Goal: Task Accomplishment & Management: Manage account settings

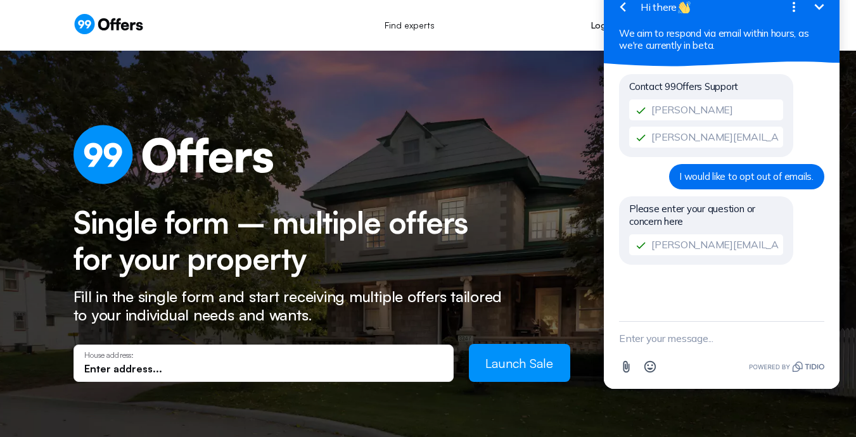
click at [670, 342] on textarea "New message" at bounding box center [721, 338] width 205 height 33
type textarea "I would like to stop getting emails"
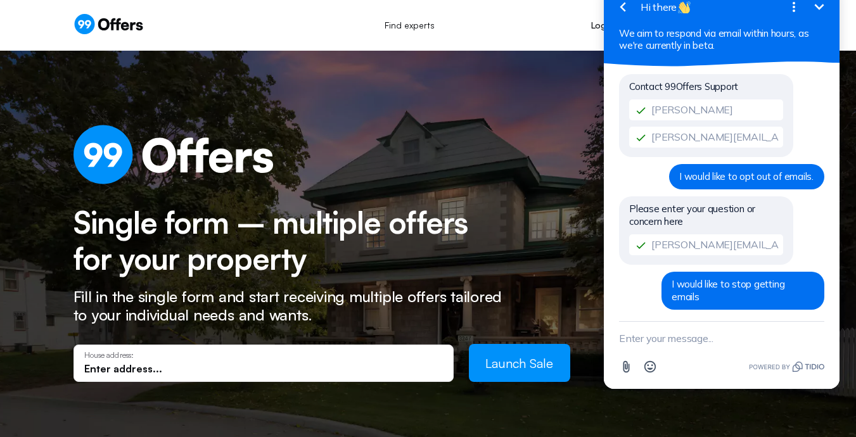
click at [528, 19] on div "Find experts Log in Sign up Join as an Expert Sign up" at bounding box center [429, 25] width 710 height 28
click at [792, 10] on icon "Open options" at bounding box center [793, 6] width 15 height 15
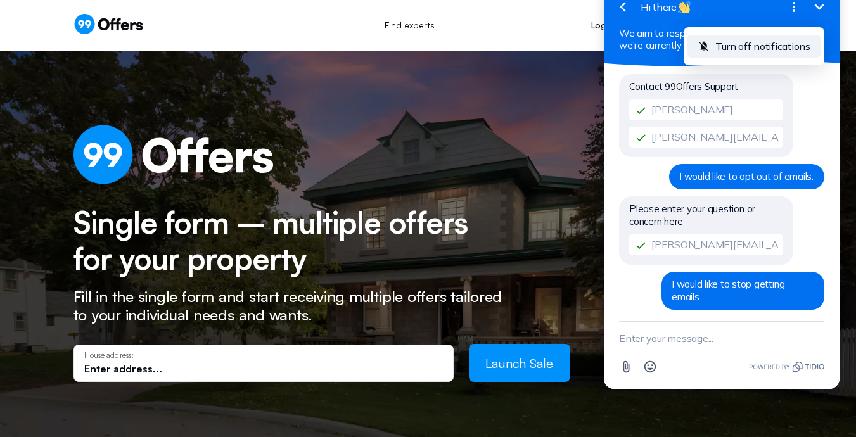
click at [786, 41] on span "Turn off notifications" at bounding box center [762, 46] width 95 height 13
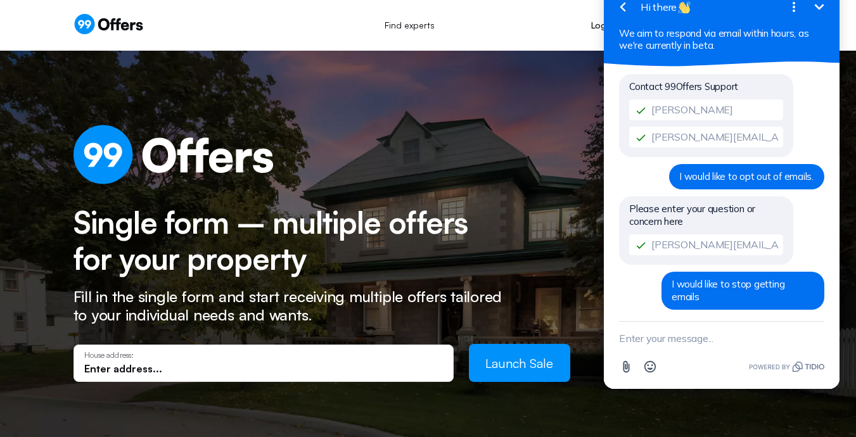
click at [794, 14] on icon "Open options" at bounding box center [793, 6] width 15 height 15
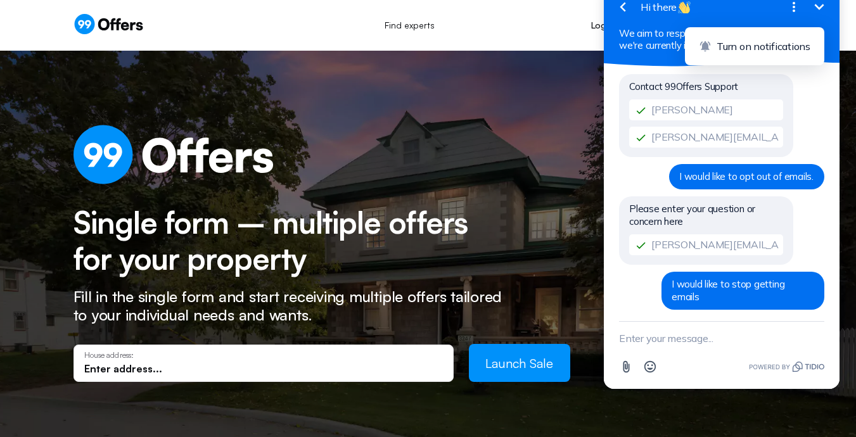
click at [824, 11] on icon "Minimize" at bounding box center [819, 6] width 15 height 15
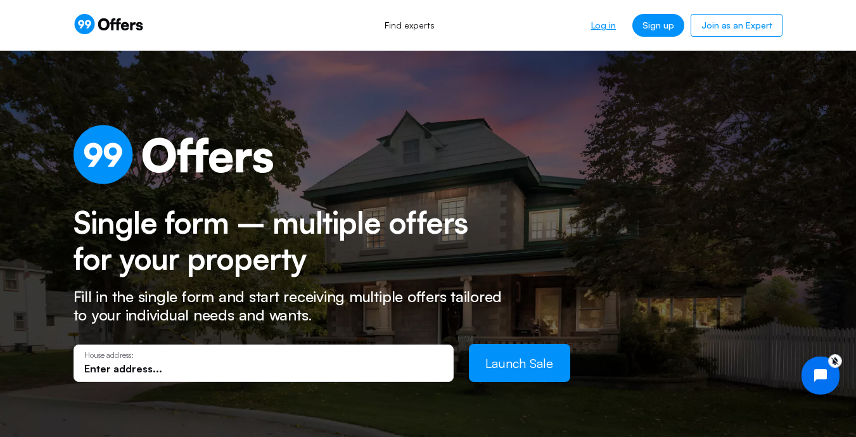
click at [617, 30] on link "Log in" at bounding box center [603, 25] width 45 height 23
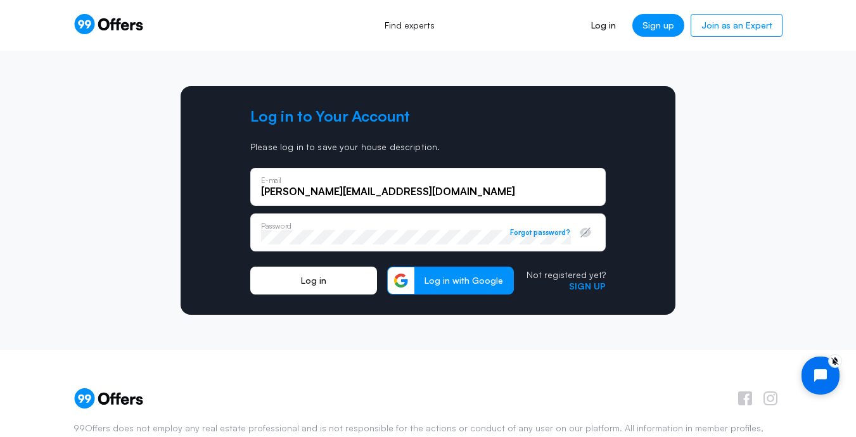
click at [321, 288] on button "Log in" at bounding box center [313, 281] width 127 height 28
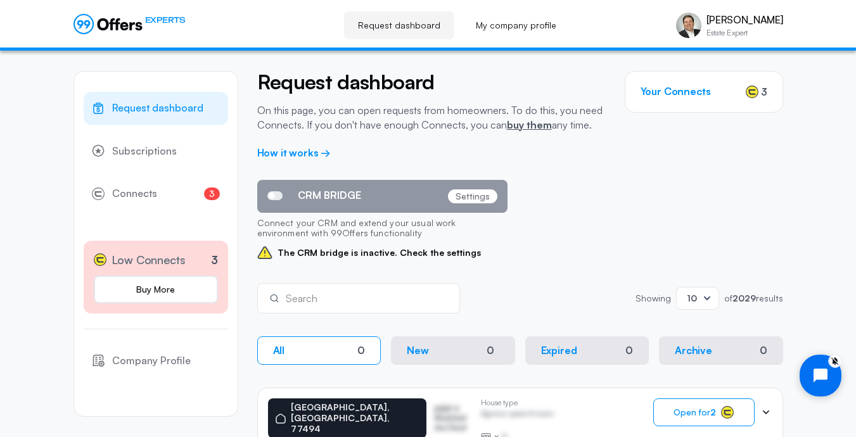
click at [826, 374] on icon "Open chat widget" at bounding box center [827, 375] width 11 height 11
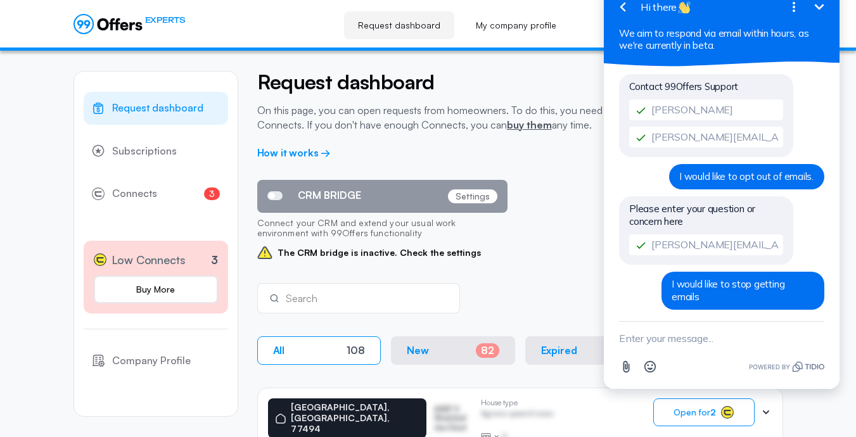
click at [795, 9] on icon "Open options" at bounding box center [793, 6] width 15 height 15
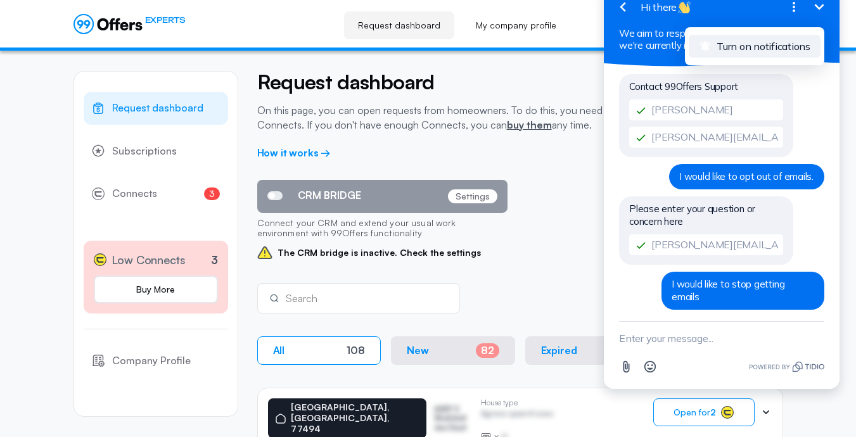
click at [769, 42] on span "Turn on notifications" at bounding box center [764, 46] width 94 height 13
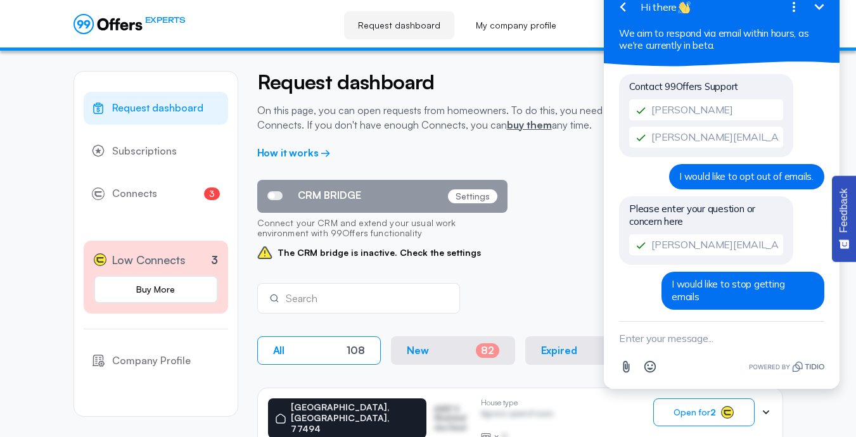
click at [822, 10] on icon "Minimize" at bounding box center [819, 6] width 15 height 15
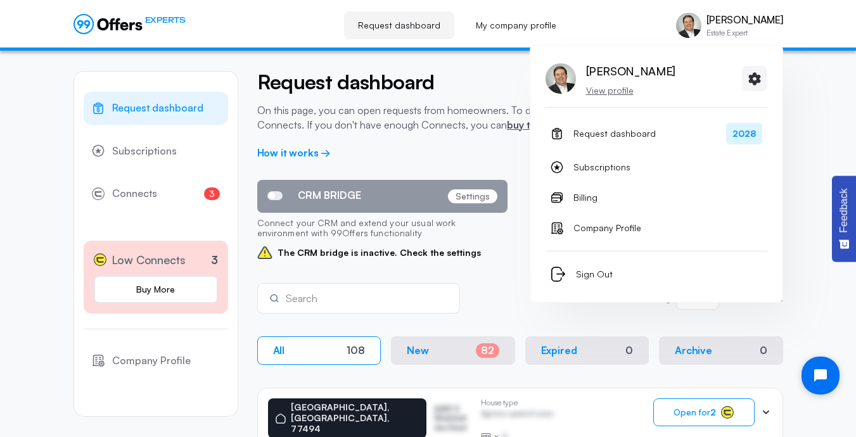
click at [612, 89] on p "View profile" at bounding box center [630, 90] width 89 height 13
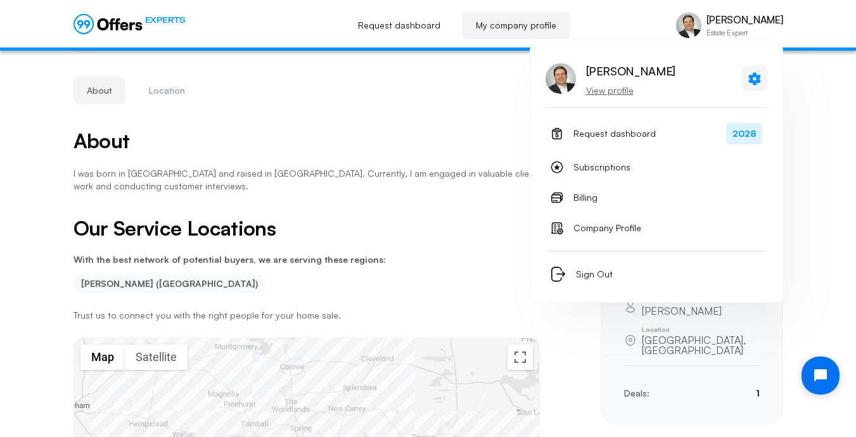
click at [756, 72] on link at bounding box center [754, 78] width 25 height 25
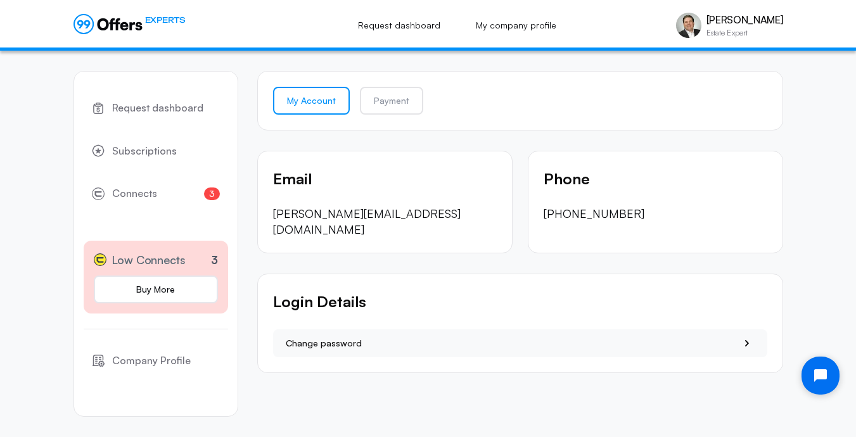
click at [388, 209] on p "[PERSON_NAME][EMAIL_ADDRESS][DOMAIN_NAME]" at bounding box center [385, 222] width 224 height 32
click at [186, 365] on span "Company Profile" at bounding box center [151, 361] width 79 height 16
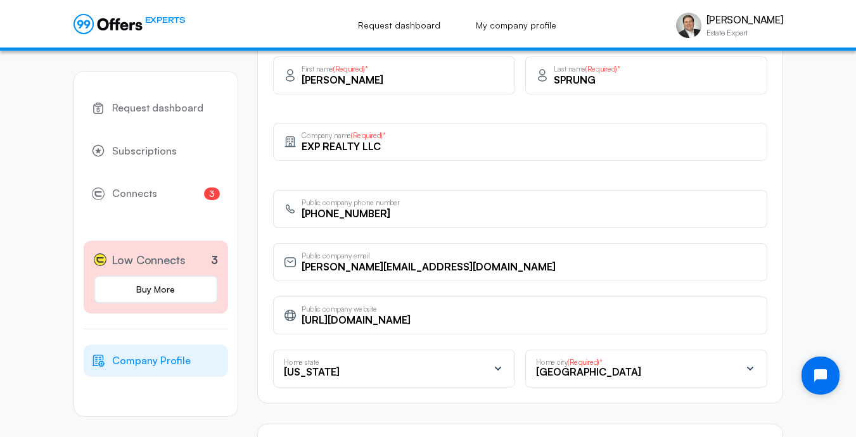
scroll to position [411, 0]
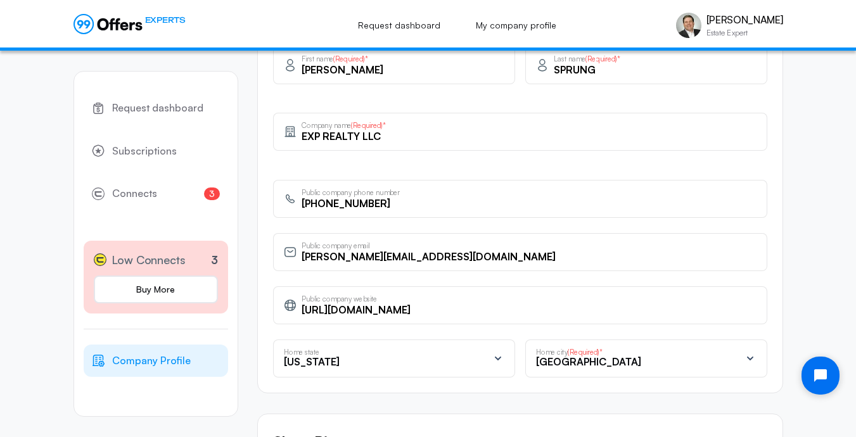
drag, startPoint x: 551, startPoint y: 311, endPoint x: 273, endPoint y: 305, distance: 278.2
click at [263, 306] on div "Personal Details Upload photo Remove photo [PERSON_NAME] First name (Required)*…" at bounding box center [520, 153] width 526 height 482
drag, startPoint x: 497, startPoint y: 304, endPoint x: 523, endPoint y: 309, distance: 25.8
click at [509, 309] on input "[URL][DOMAIN_NAME]" at bounding box center [529, 310] width 455 height 14
drag, startPoint x: 471, startPoint y: 312, endPoint x: 287, endPoint y: 312, distance: 184.4
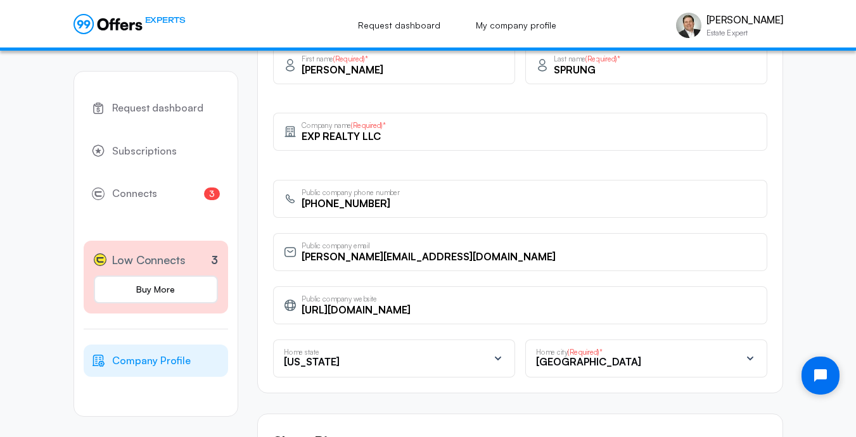
click at [302, 312] on input "[URL][DOMAIN_NAME]" at bounding box center [529, 310] width 455 height 14
drag, startPoint x: 467, startPoint y: 262, endPoint x: 288, endPoint y: 262, distance: 178.7
click at [302, 262] on input "[PERSON_NAME][EMAIL_ADDRESS][DOMAIN_NAME]" at bounding box center [529, 257] width 455 height 14
type input "[EMAIL_ADDRESS][DOMAIN_NAME]"
drag, startPoint x: 422, startPoint y: 207, endPoint x: 267, endPoint y: 200, distance: 155.4
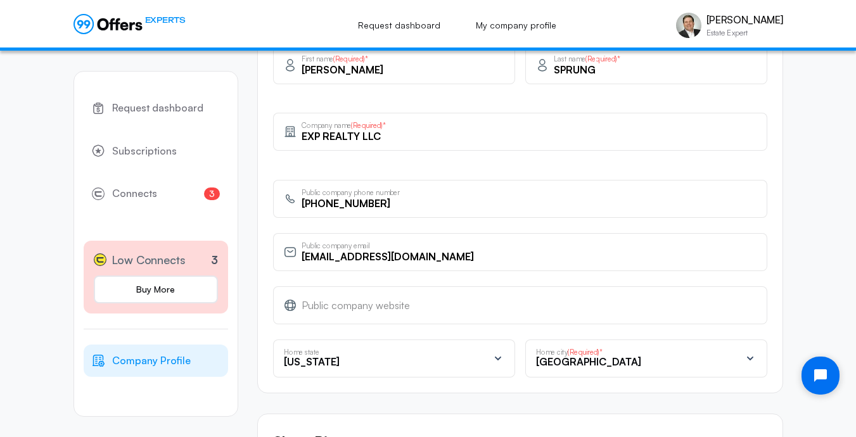
click at [302, 200] on input "[PHONE_NUMBER]" at bounding box center [529, 203] width 455 height 14
type input "+1(___) ___-____"
click at [639, 165] on div "Personal Details Upload photo Remove photo [PERSON_NAME] First name (Required)*…" at bounding box center [520, 153] width 526 height 482
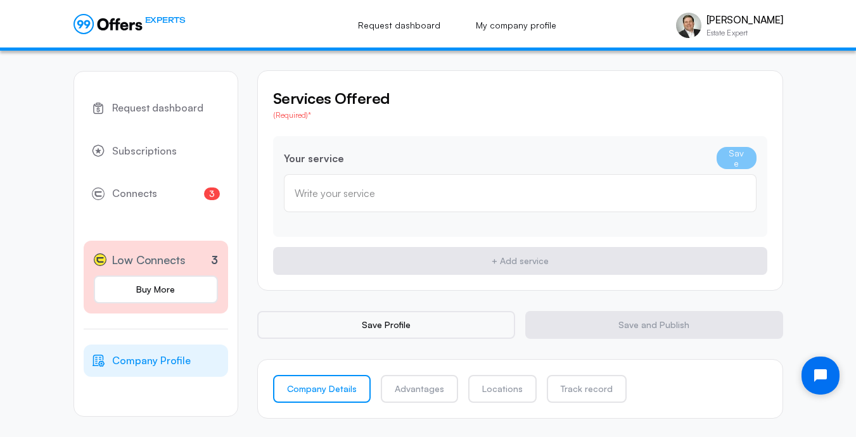
scroll to position [951, 0]
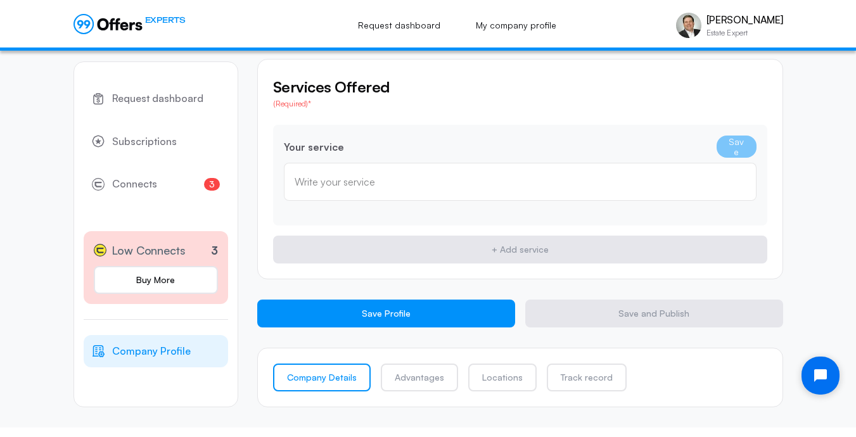
click at [399, 304] on button "Save Profile" at bounding box center [386, 314] width 258 height 28
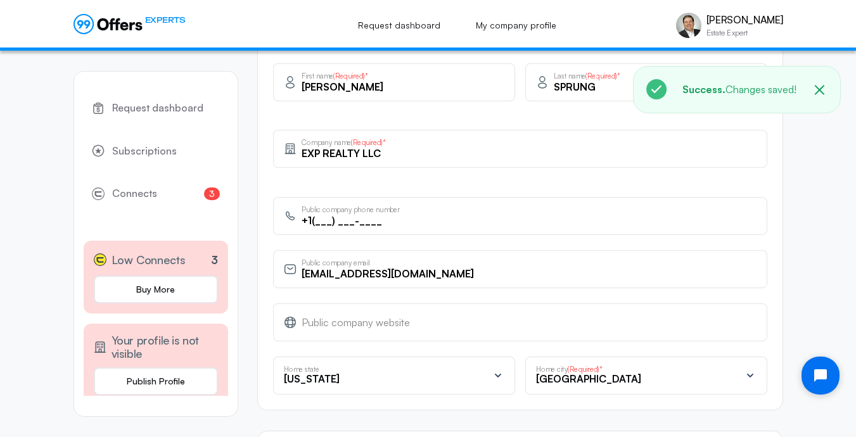
scroll to position [0, 0]
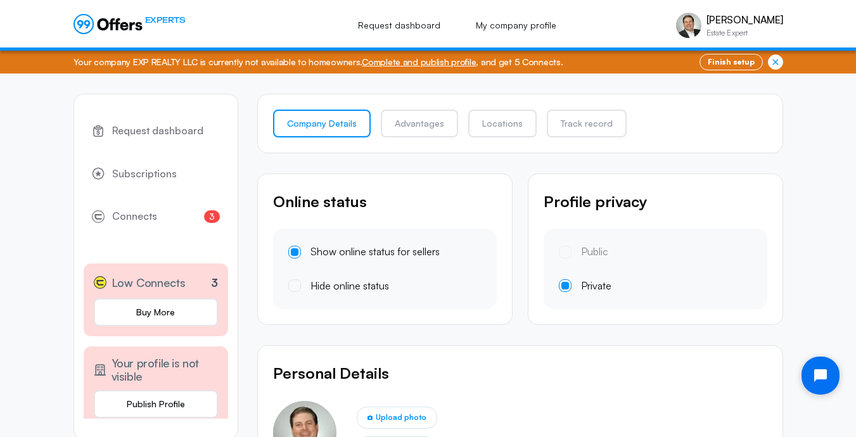
click at [779, 63] on icon "button" at bounding box center [776, 62] width 10 height 10
